Goal: Transaction & Acquisition: Purchase product/service

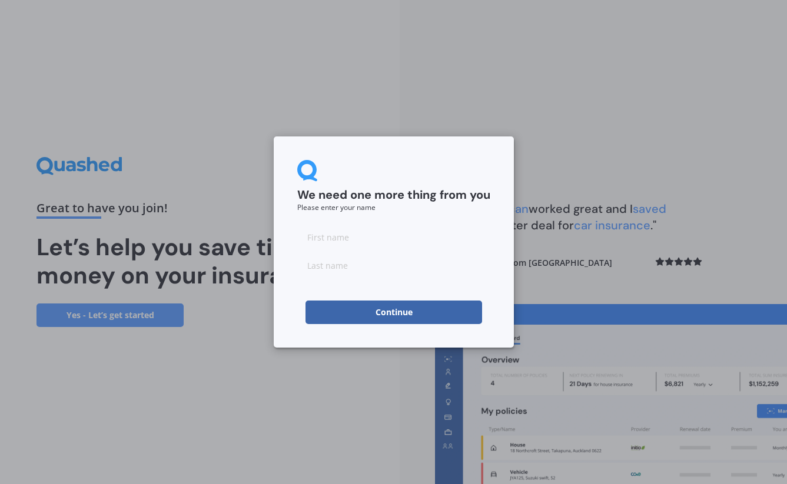
click at [336, 235] on input at bounding box center [393, 237] width 193 height 24
type input "[PERSON_NAME]"
click at [398, 314] on button "Continue" at bounding box center [393, 313] width 177 height 24
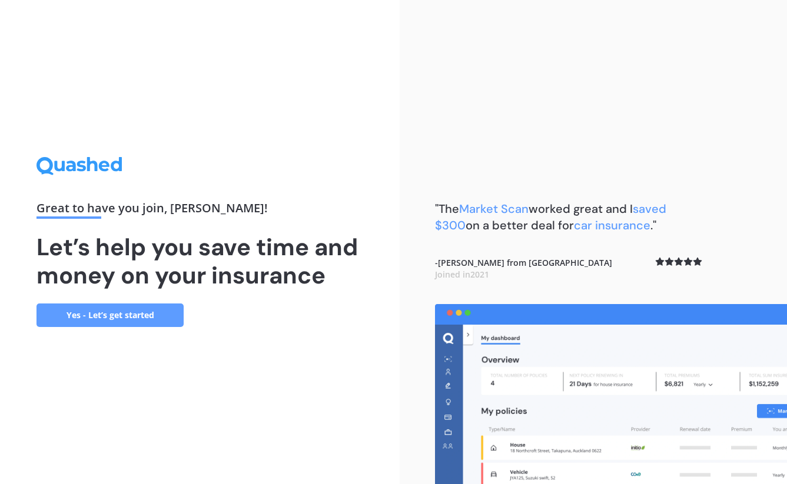
click at [125, 313] on link "Yes - Let’s get started" at bounding box center [109, 316] width 147 height 24
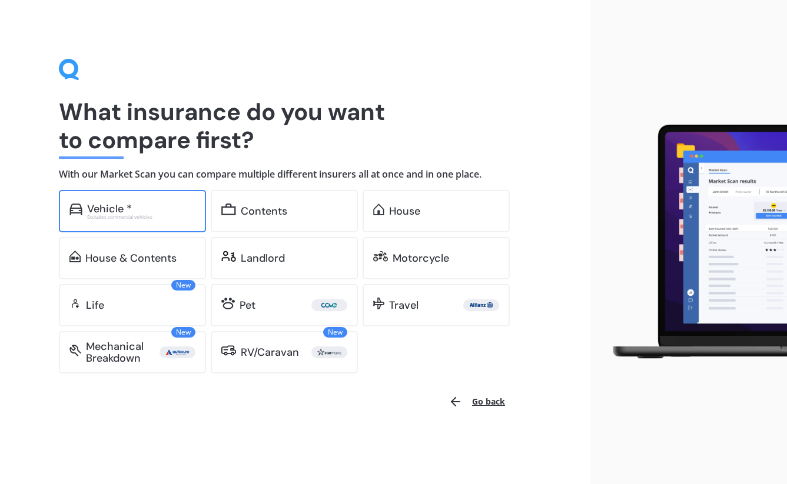
click at [141, 206] on div "Vehicle *" at bounding box center [141, 209] width 108 height 12
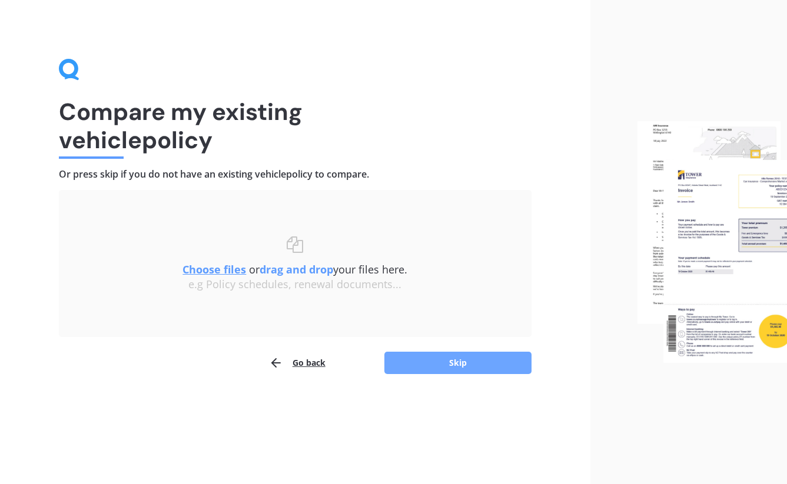
click at [465, 355] on button "Skip" at bounding box center [457, 363] width 147 height 22
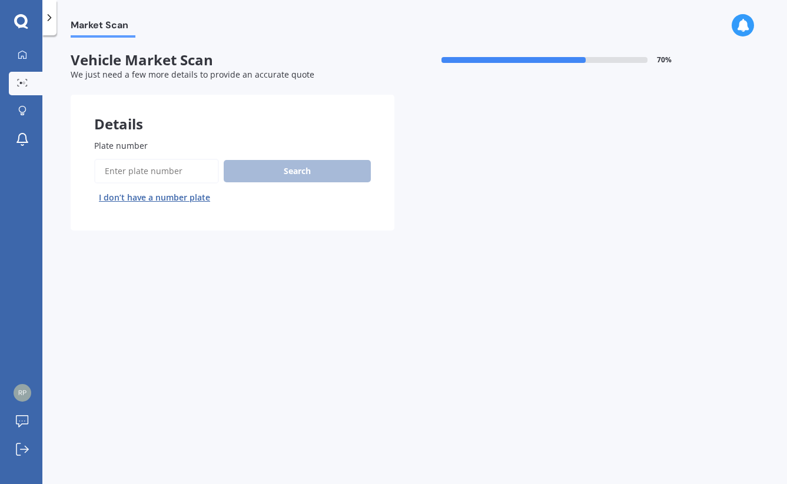
click at [147, 174] on input "Plate number" at bounding box center [156, 171] width 125 height 25
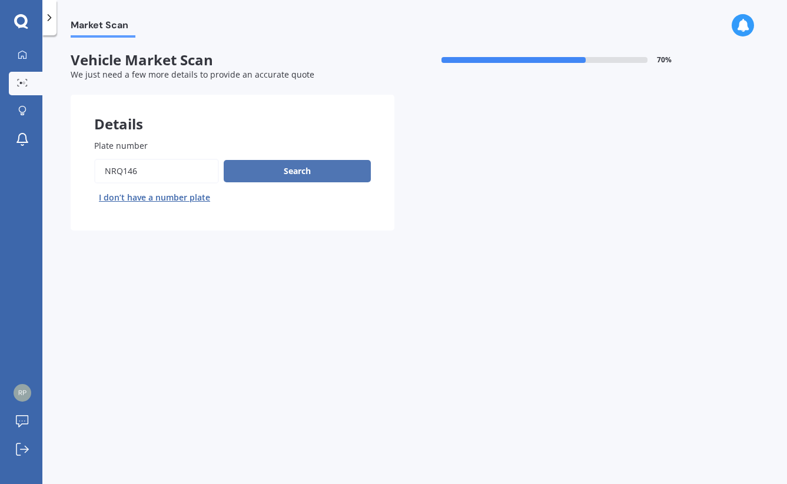
type input "NRQ146"
click at [281, 165] on button "Search" at bounding box center [297, 171] width 147 height 22
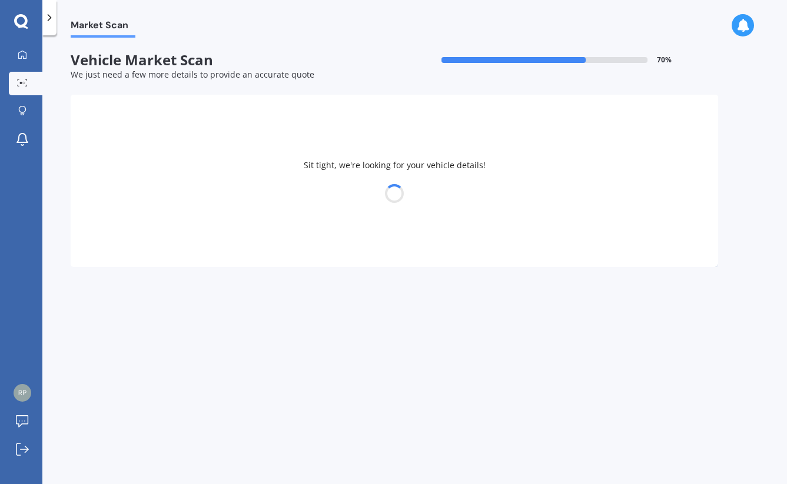
select select "VOLVO"
select select "XC60"
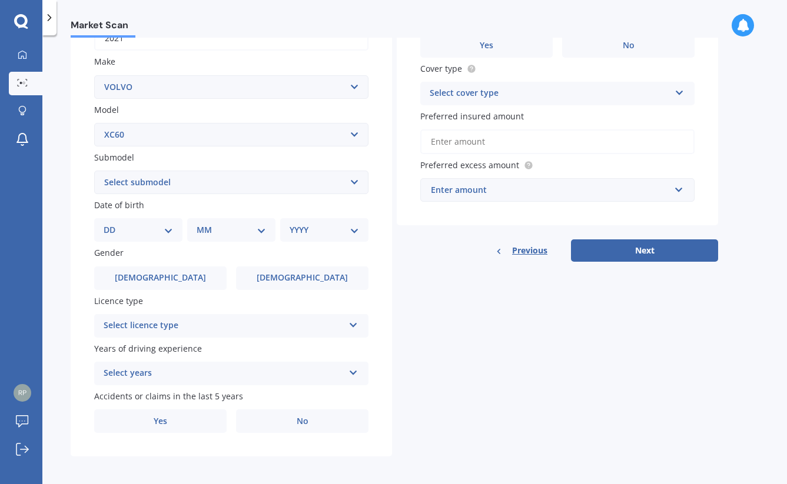
scroll to position [204, 0]
click at [348, 321] on div "Select licence type NZ Full NZ Restricted NZ Learners [GEOGRAPHIC_DATA] [GEOGRA…" at bounding box center [231, 327] width 274 height 24
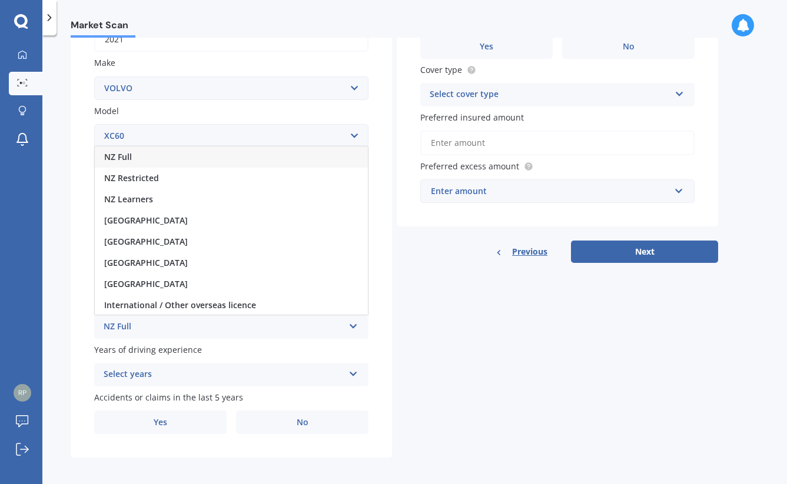
click at [138, 151] on div "NZ Full" at bounding box center [231, 157] width 273 height 21
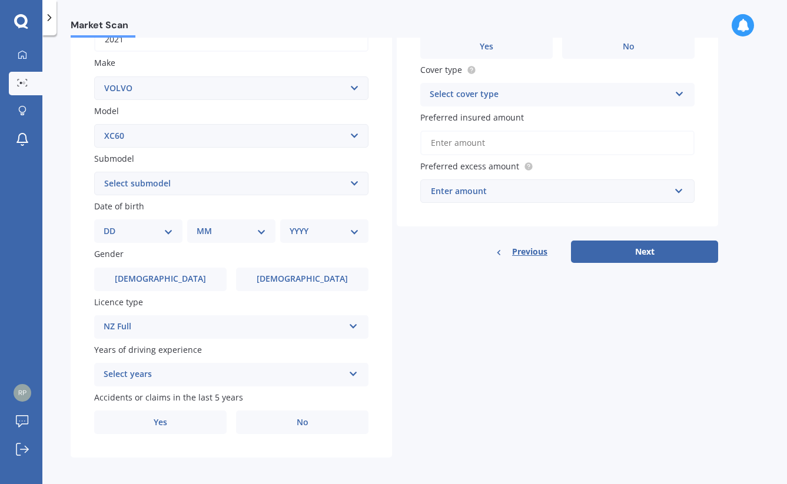
click at [356, 377] on div "Select years 5 or more years 4 years 3 years 2 years 1 year" at bounding box center [231, 375] width 274 height 24
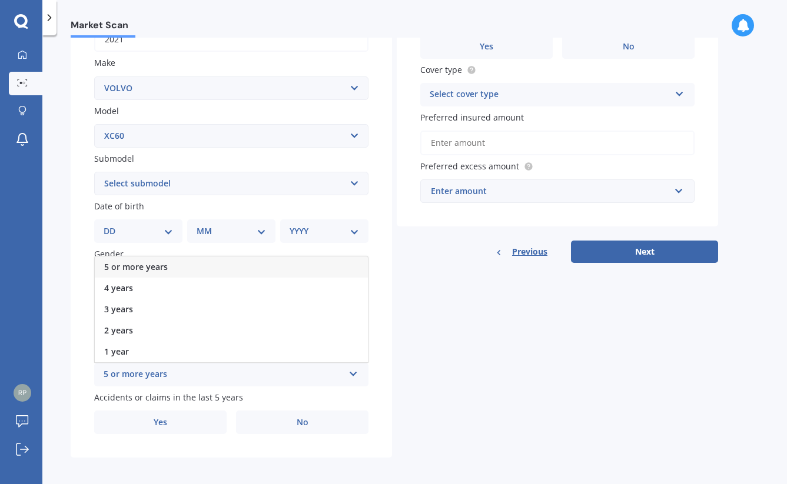
click at [185, 262] on div "5 or more years" at bounding box center [231, 267] width 273 height 21
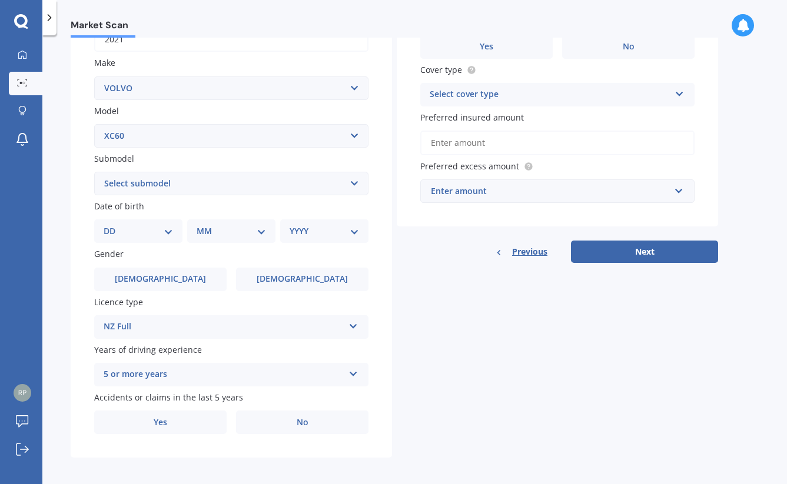
select select "T8 HYBRID"
click at [187, 270] on label "[DEMOGRAPHIC_DATA]" at bounding box center [160, 280] width 132 height 24
click at [0, 0] on input "[DEMOGRAPHIC_DATA]" at bounding box center [0, 0] width 0 height 0
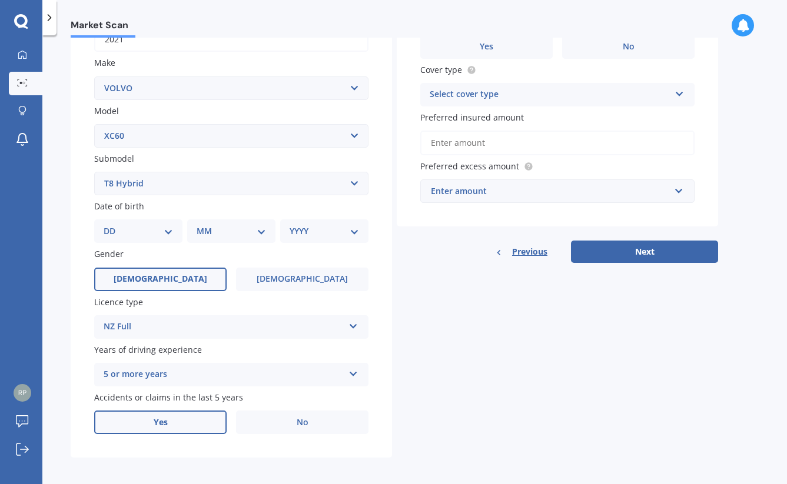
click at [160, 418] on span "Yes" at bounding box center [161, 423] width 14 height 10
click at [0, 0] on input "Yes" at bounding box center [0, 0] width 0 height 0
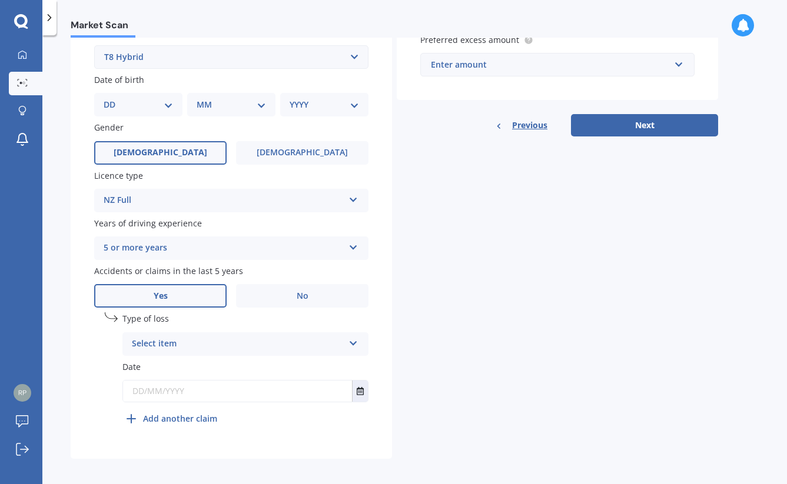
scroll to position [330, 0]
click at [354, 340] on icon at bounding box center [353, 342] width 10 height 8
click at [249, 361] on div "At fault accident" at bounding box center [245, 367] width 245 height 21
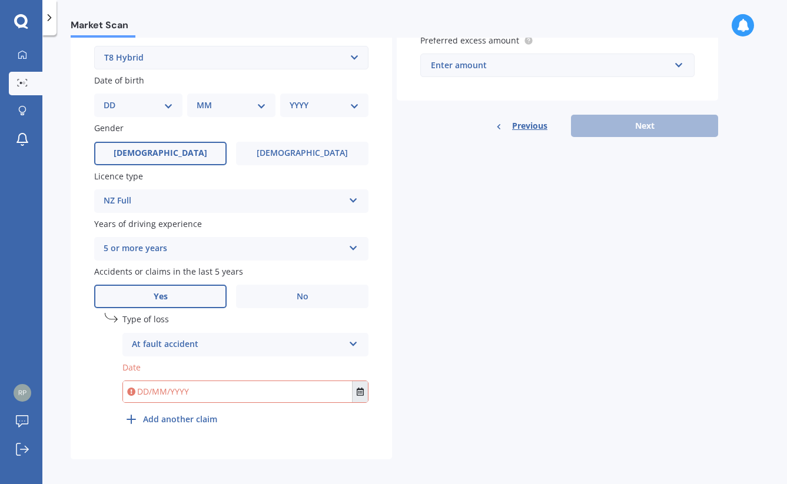
click at [358, 388] on icon "Select date" at bounding box center [360, 392] width 7 height 8
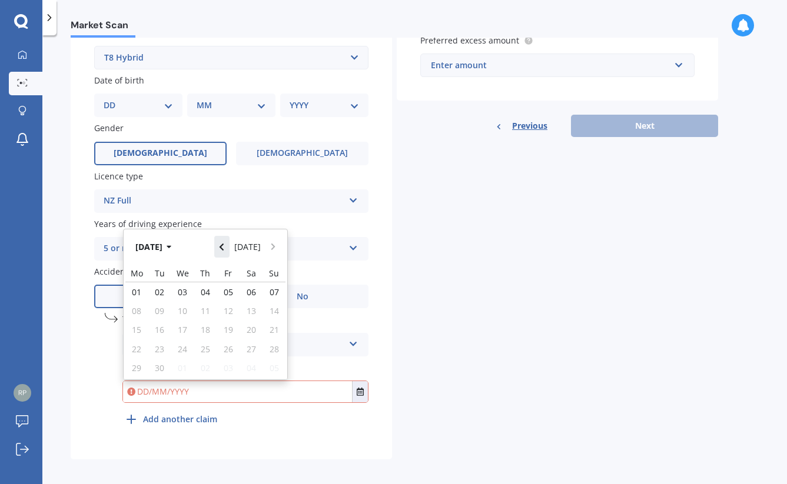
click at [224, 243] on icon "Navigate back" at bounding box center [221, 247] width 5 height 8
click at [228, 240] on button "Navigate back" at bounding box center [221, 246] width 15 height 21
click at [253, 287] on span "05" at bounding box center [251, 292] width 9 height 11
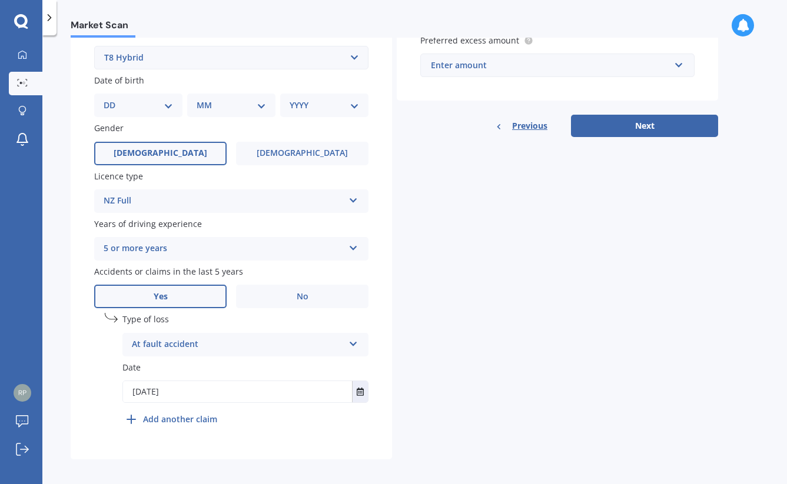
type input "[DATE]"
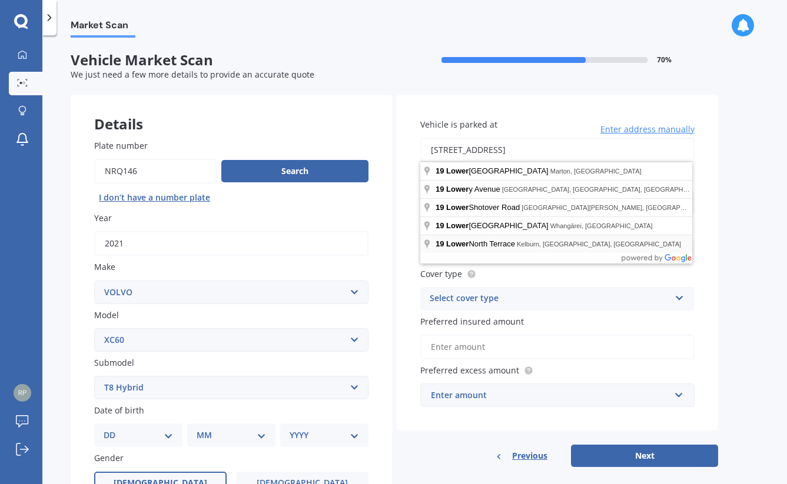
type input "[STREET_ADDRESS]"
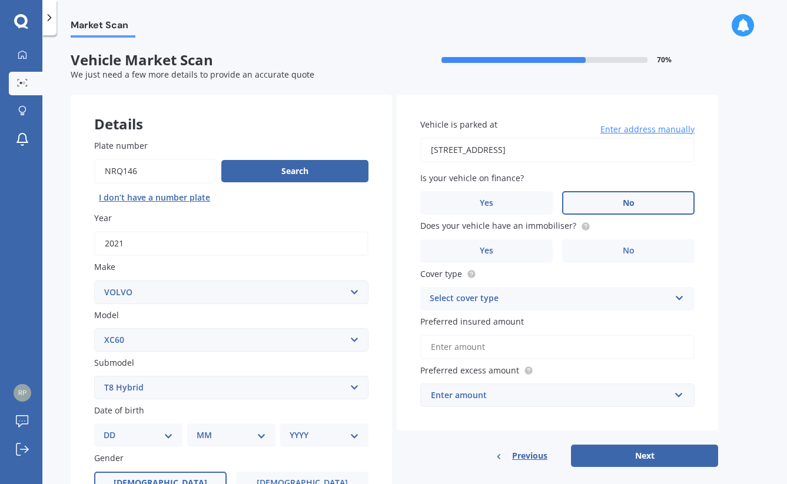
click at [632, 199] on span "No" at bounding box center [629, 203] width 12 height 10
click at [0, 0] on input "No" at bounding box center [0, 0] width 0 height 0
click at [584, 224] on icon at bounding box center [585, 225] width 2 height 2
click at [483, 247] on span "Yes" at bounding box center [487, 251] width 14 height 10
click at [0, 0] on input "Yes" at bounding box center [0, 0] width 0 height 0
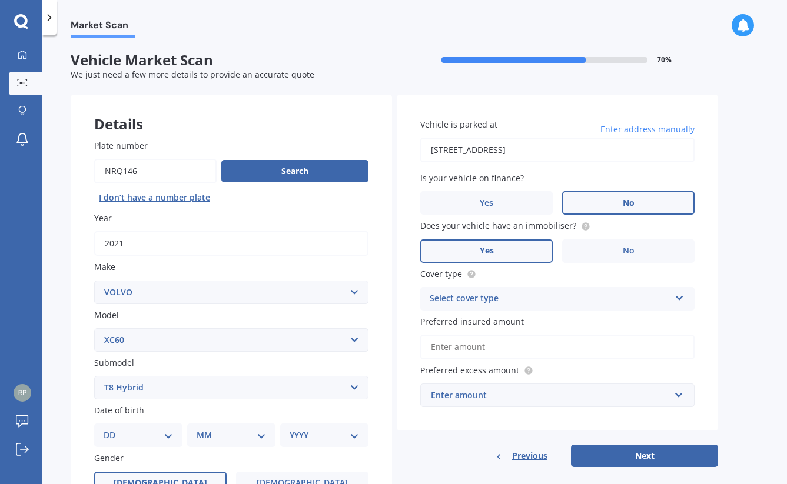
click at [678, 295] on icon at bounding box center [680, 296] width 10 height 8
click at [521, 318] on div "Comprehensive" at bounding box center [557, 321] width 273 height 21
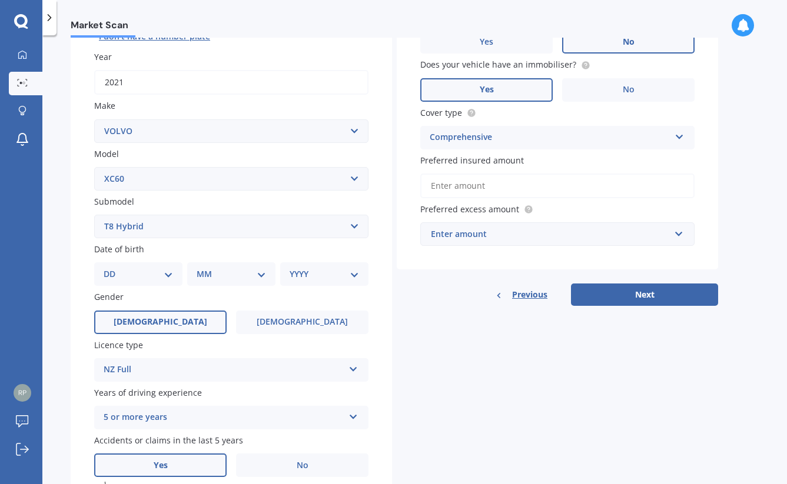
scroll to position [174, 0]
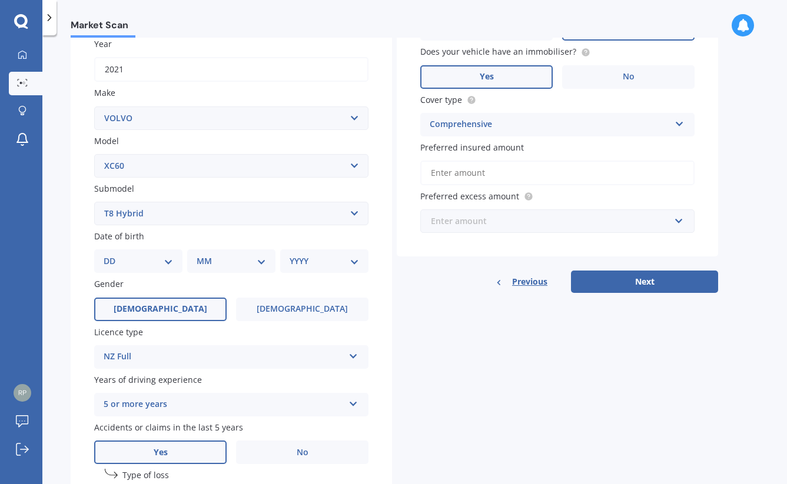
click at [680, 219] on input "text" at bounding box center [553, 221] width 264 height 22
type input "600"
click at [441, 241] on b "600" at bounding box center [442, 243] width 14 height 11
click at [634, 276] on button "Next" at bounding box center [644, 282] width 147 height 22
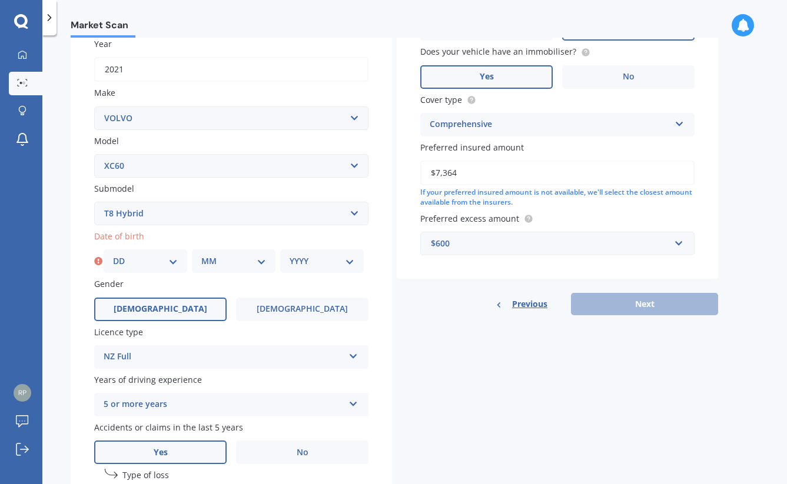
type input "$73,643"
click at [626, 297] on div "Previous Next" at bounding box center [557, 304] width 321 height 22
click at [627, 301] on div "Previous Next" at bounding box center [557, 304] width 321 height 22
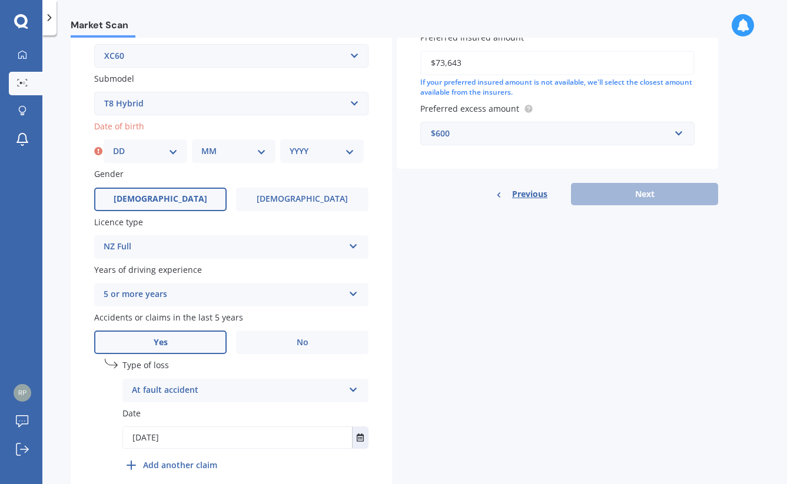
scroll to position [285, 0]
select select "03"
select select "12"
select select "1968"
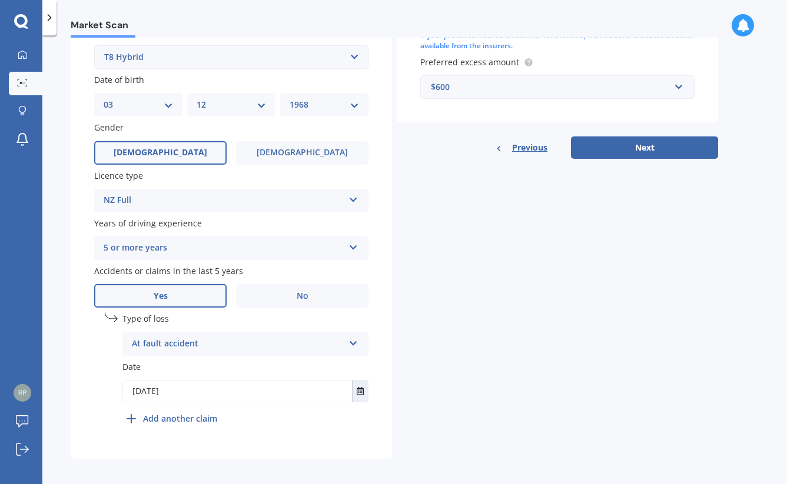
scroll to position [330, 0]
click at [634, 145] on button "Next" at bounding box center [644, 148] width 147 height 22
select select "03"
select select "12"
select select "1968"
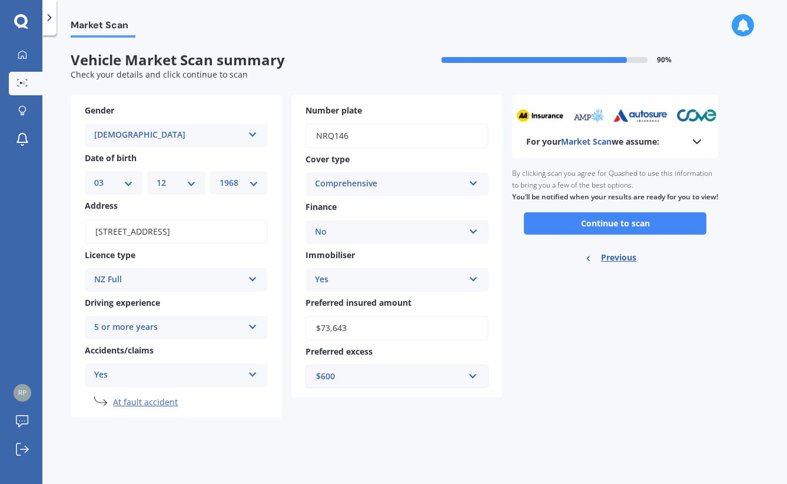
scroll to position [0, 0]
click at [620, 229] on button "Continue to scan" at bounding box center [615, 223] width 182 height 22
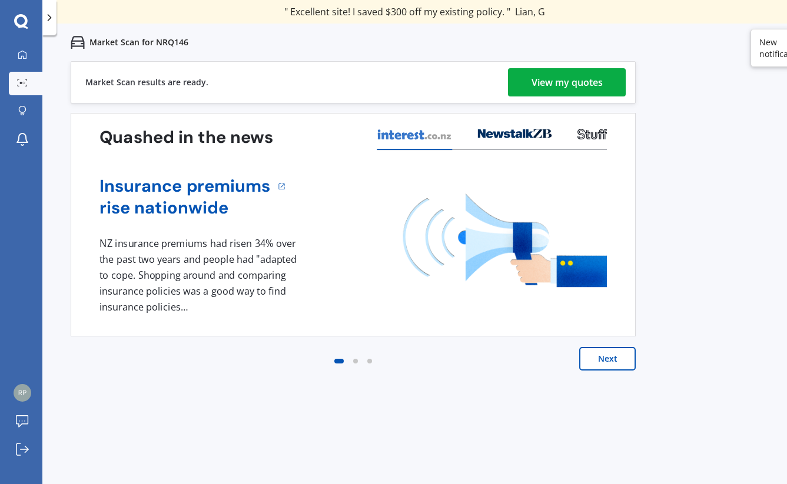
click at [570, 75] on div "View my quotes" at bounding box center [566, 82] width 71 height 28
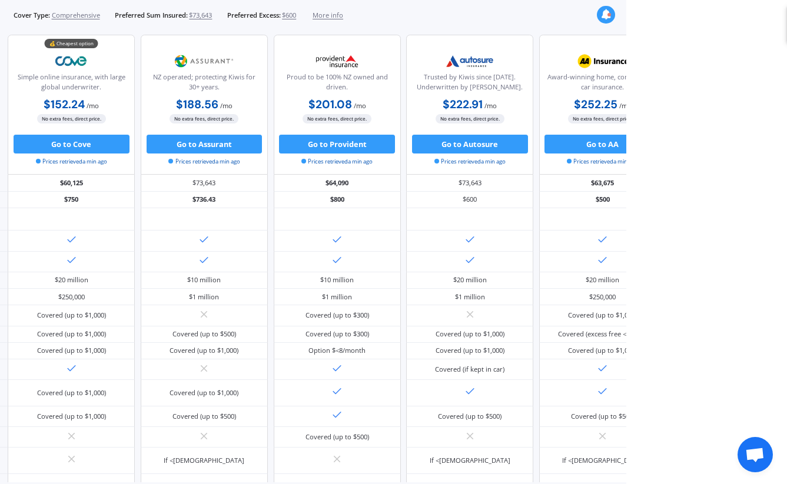
scroll to position [7, 0]
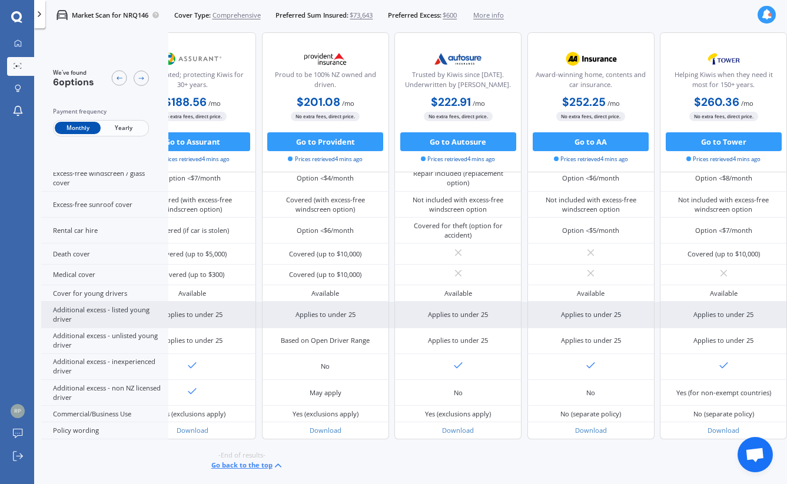
scroll to position [584, 221]
